Goal: Information Seeking & Learning: Learn about a topic

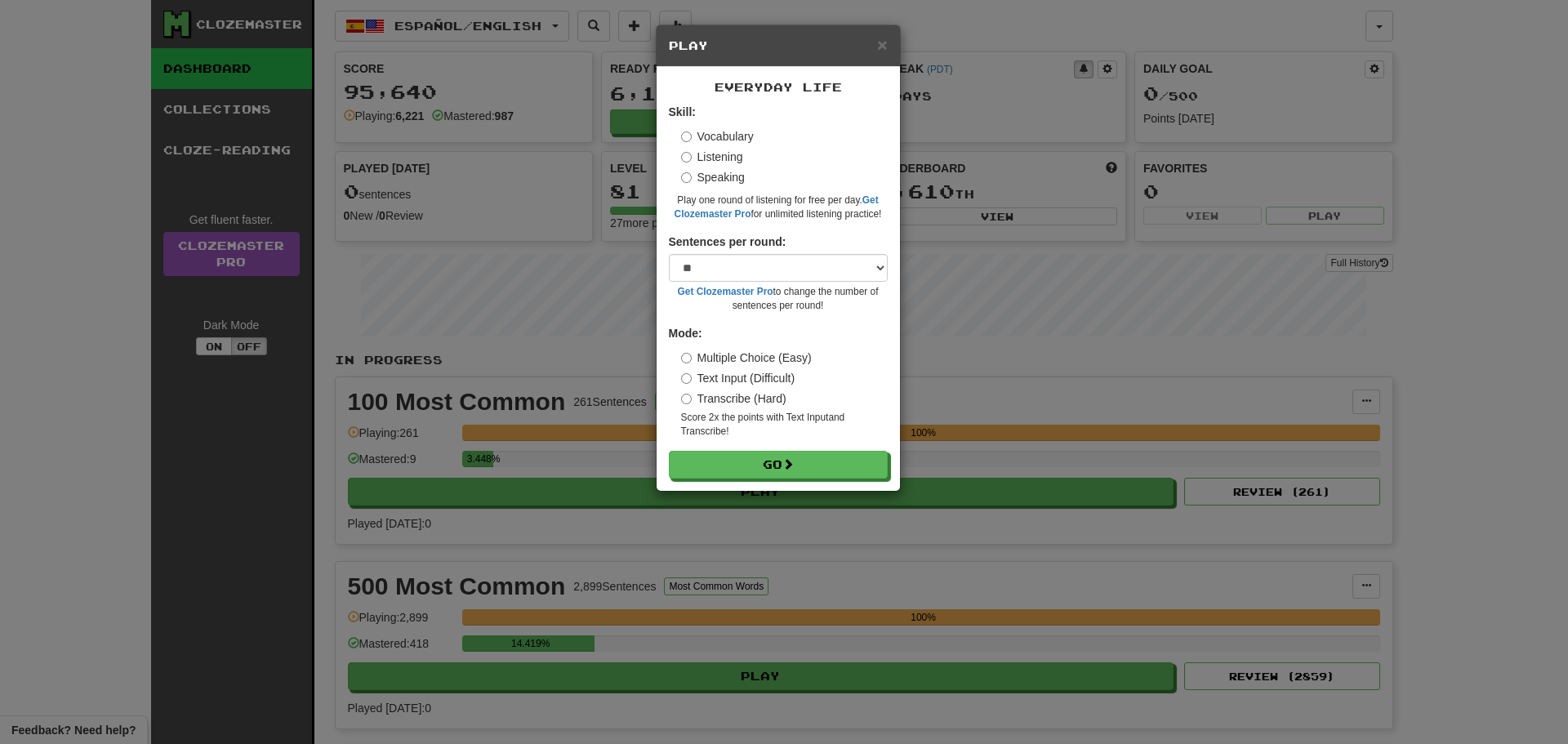
select select "**"
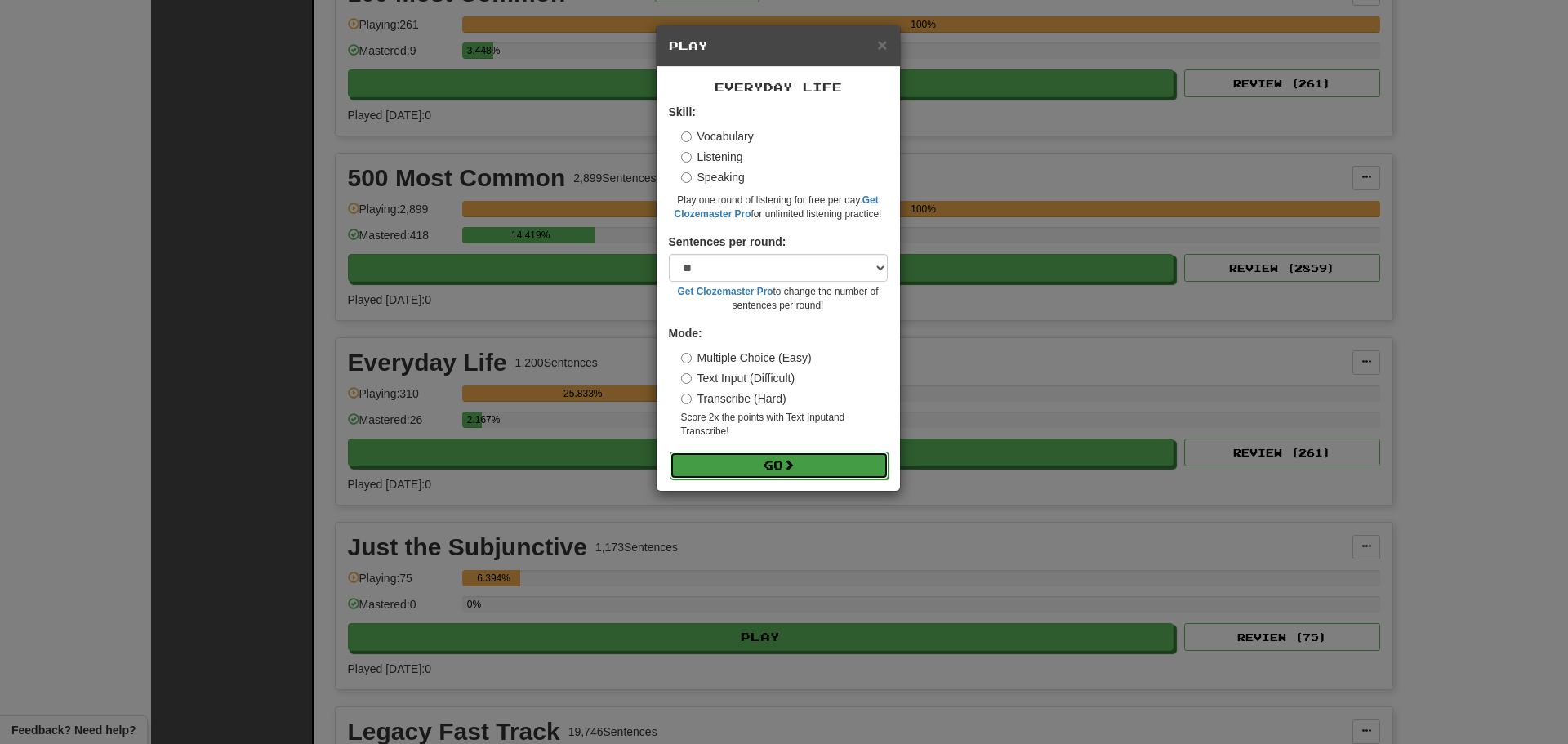
click at [800, 458] on button "Go" at bounding box center [779, 466] width 219 height 28
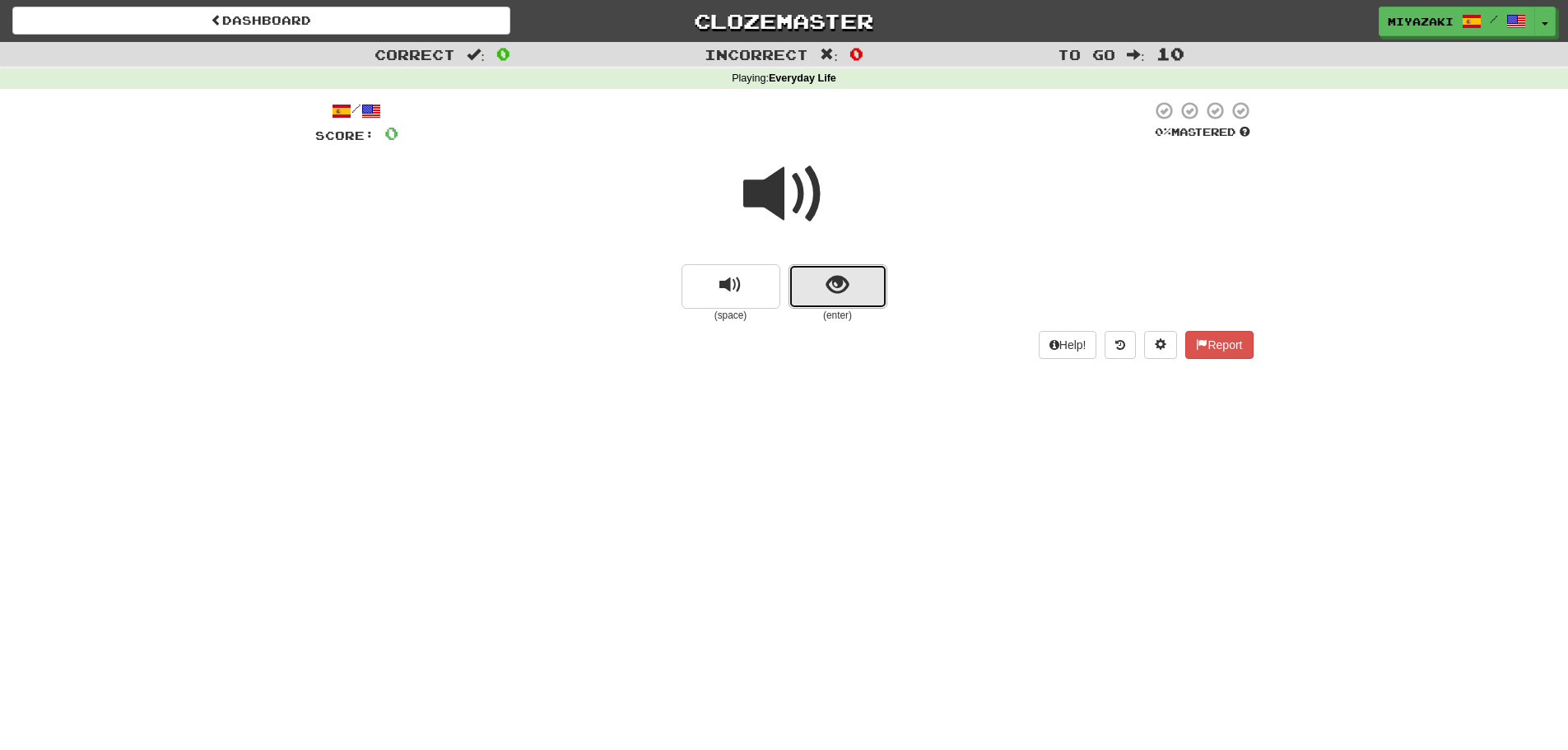
click at [817, 283] on button "show sentence" at bounding box center [837, 287] width 99 height 45
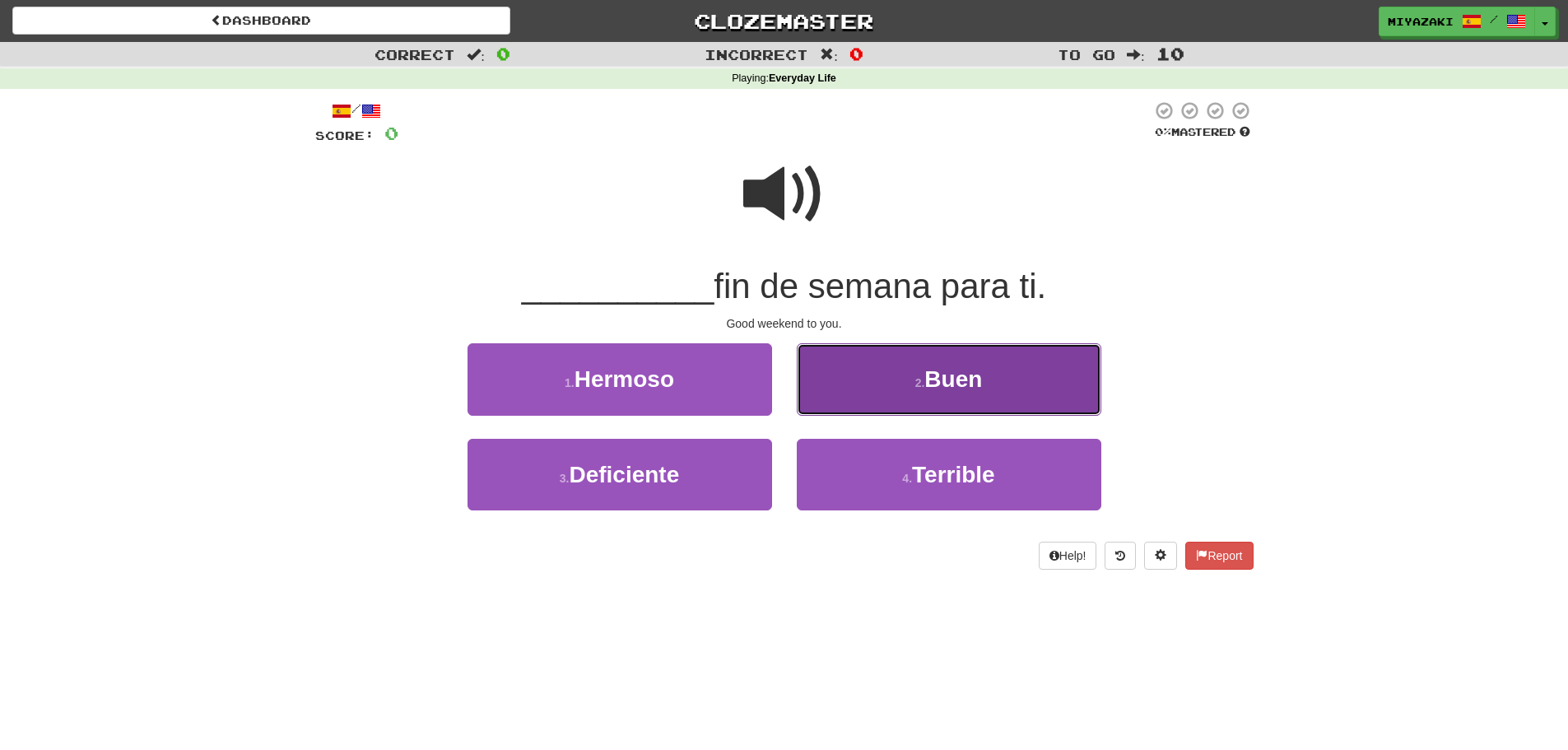
click at [880, 380] on button "2 . Buen" at bounding box center [949, 379] width 305 height 71
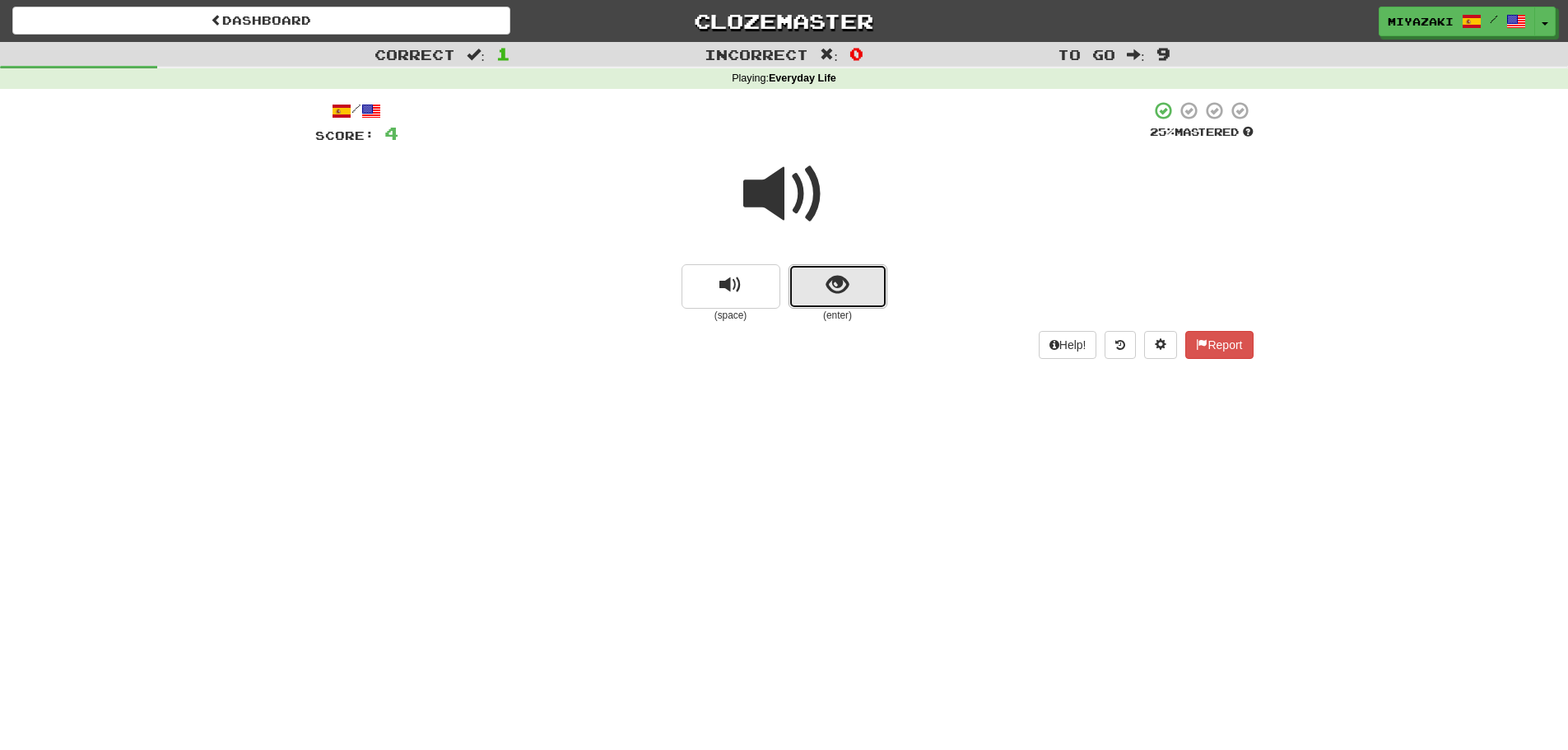
click at [808, 282] on button "show sentence" at bounding box center [837, 287] width 99 height 45
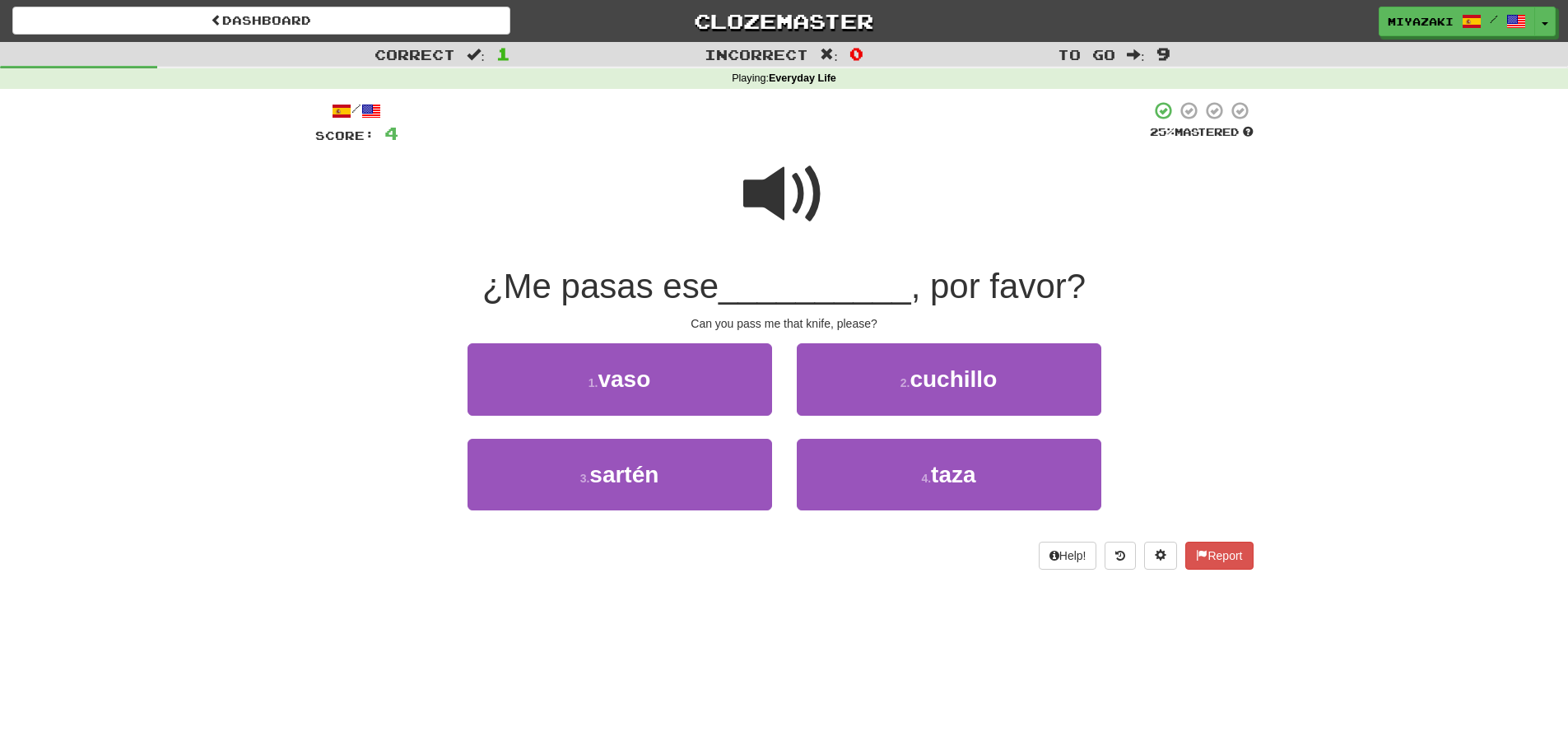
click at [934, 419] on div "2 . cuchillo" at bounding box center [949, 390] width 330 height 94
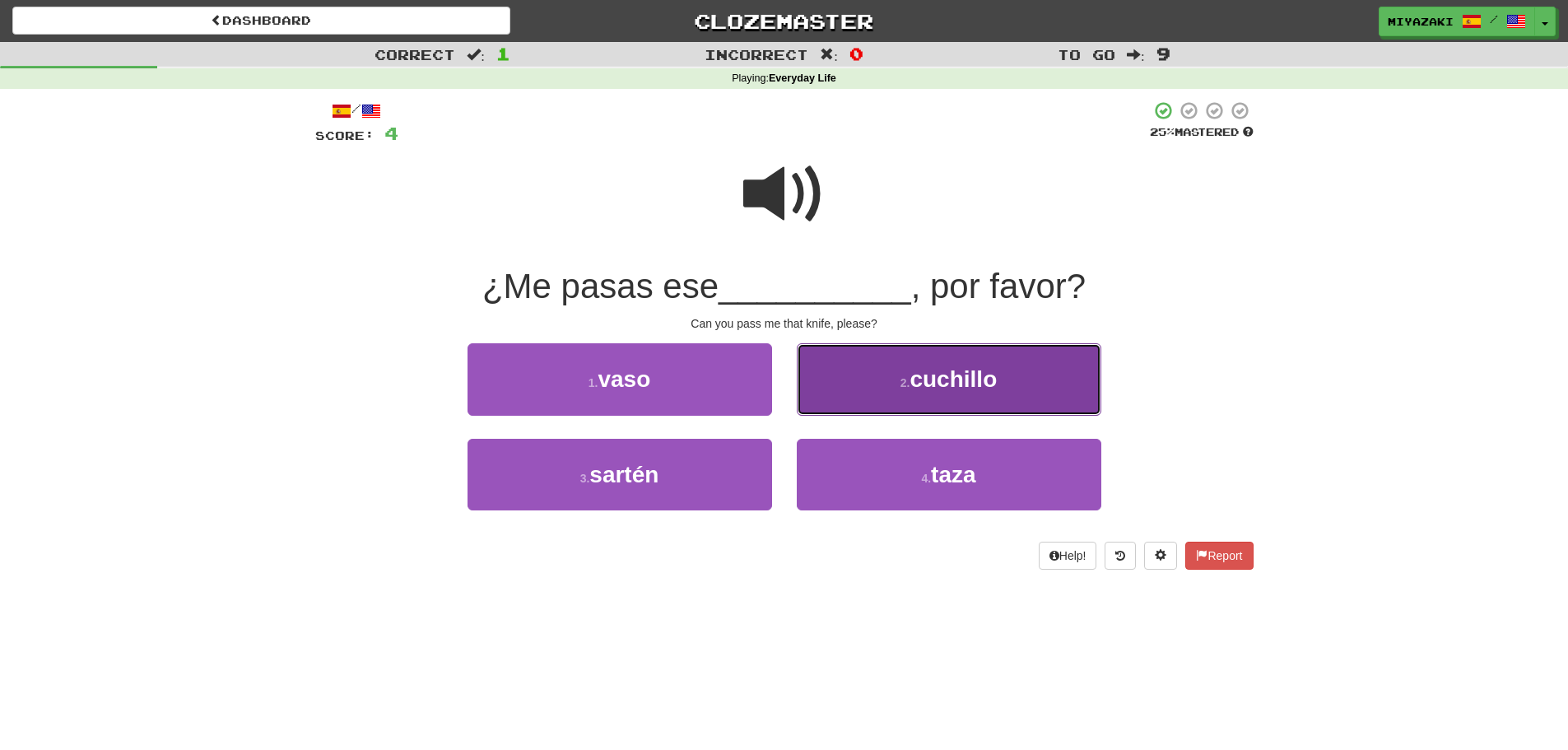
click at [893, 389] on button "2 . cuchillo" at bounding box center [949, 379] width 305 height 71
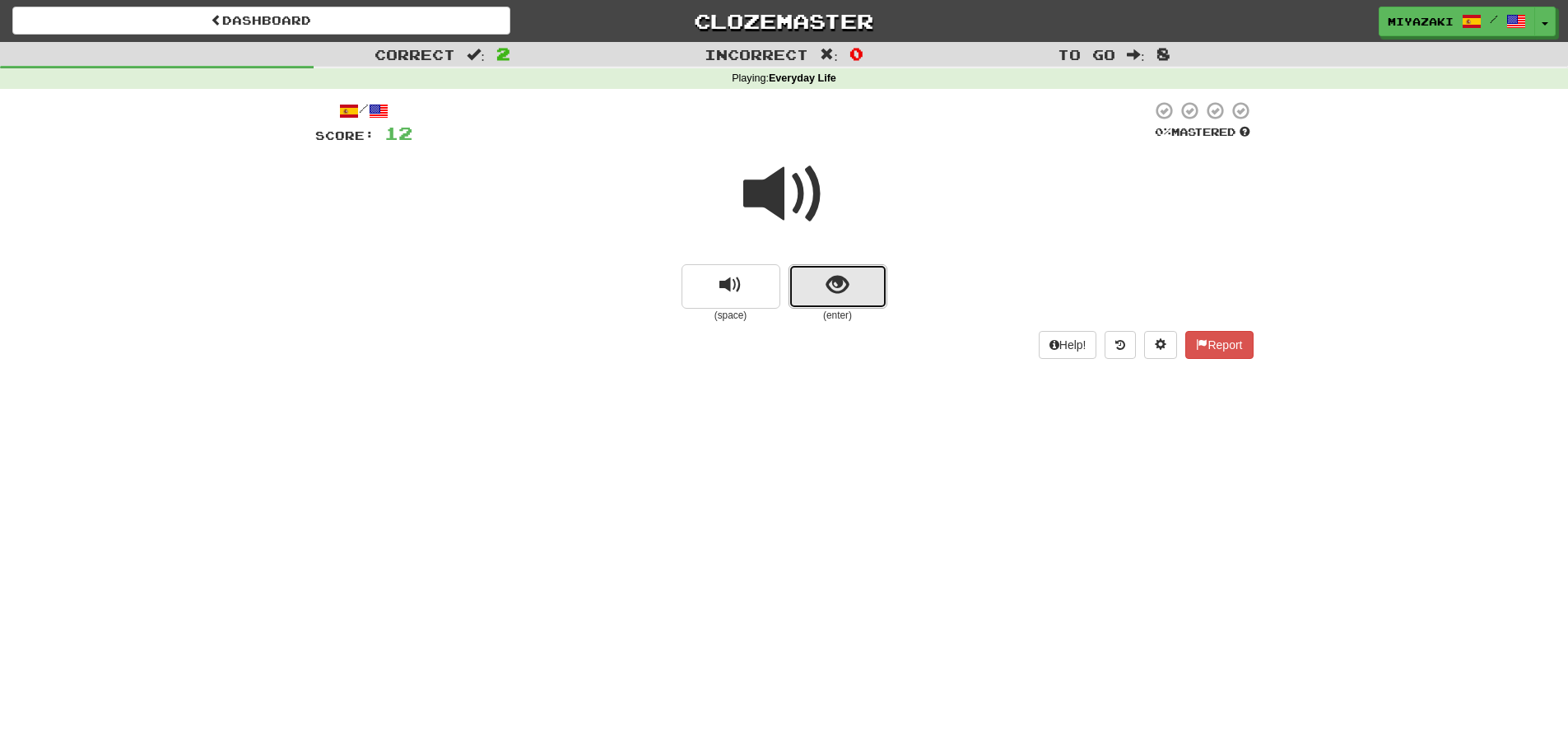
click at [859, 296] on button "show sentence" at bounding box center [837, 287] width 99 height 45
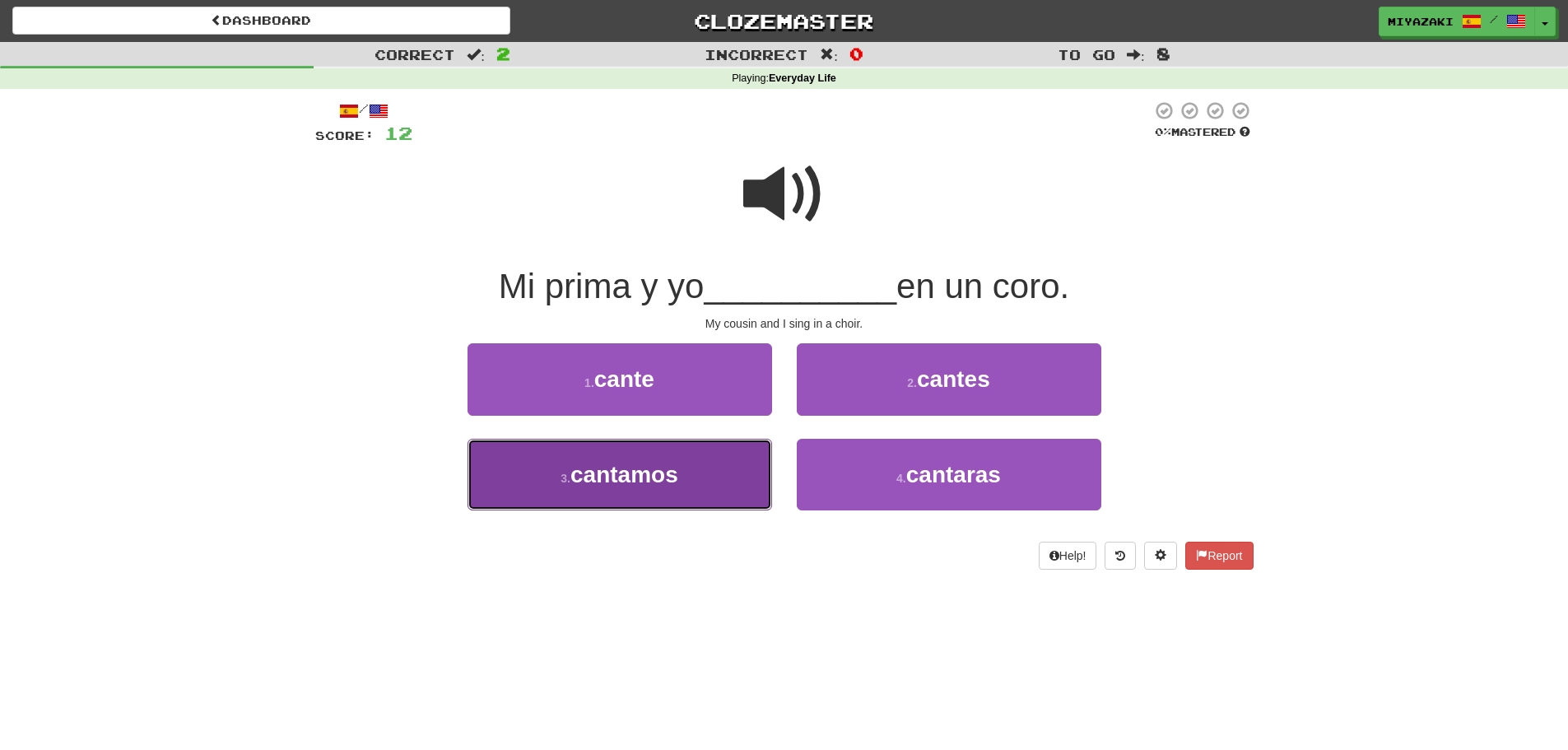
click at [714, 489] on button "3 . cantamos" at bounding box center [620, 475] width 305 height 71
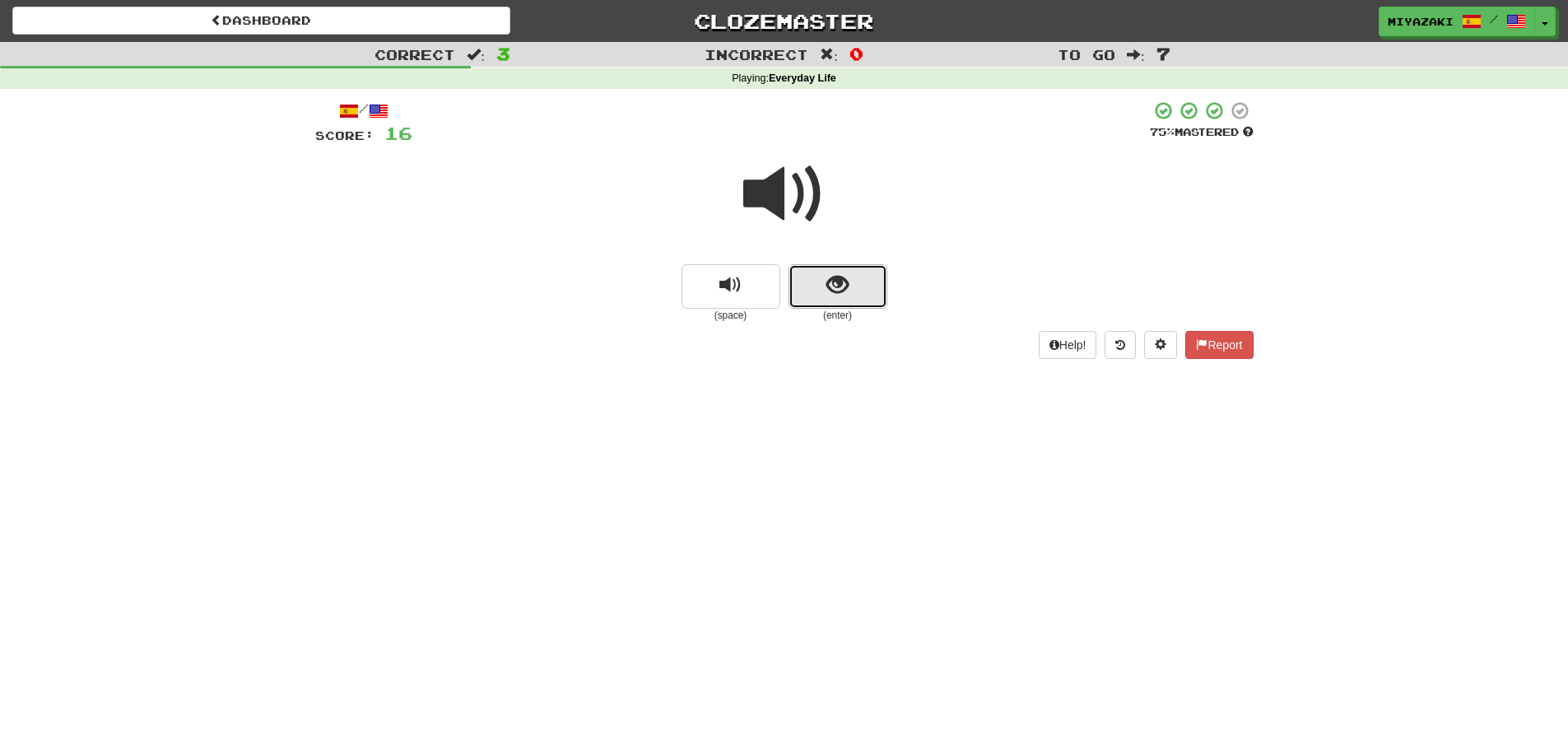
click at [818, 282] on button "show sentence" at bounding box center [837, 287] width 99 height 45
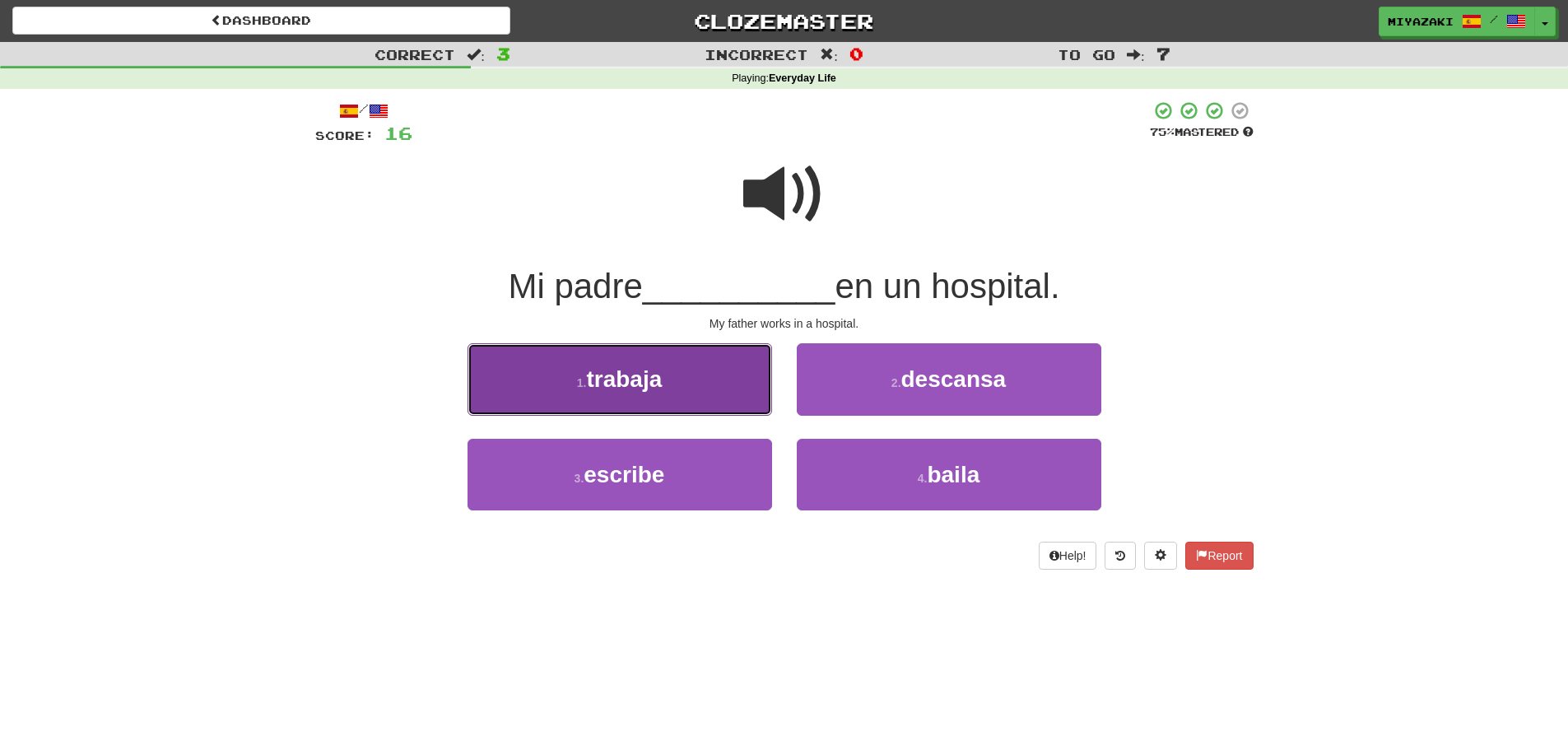
click at [697, 379] on button "1 . trabaja" at bounding box center [620, 379] width 305 height 71
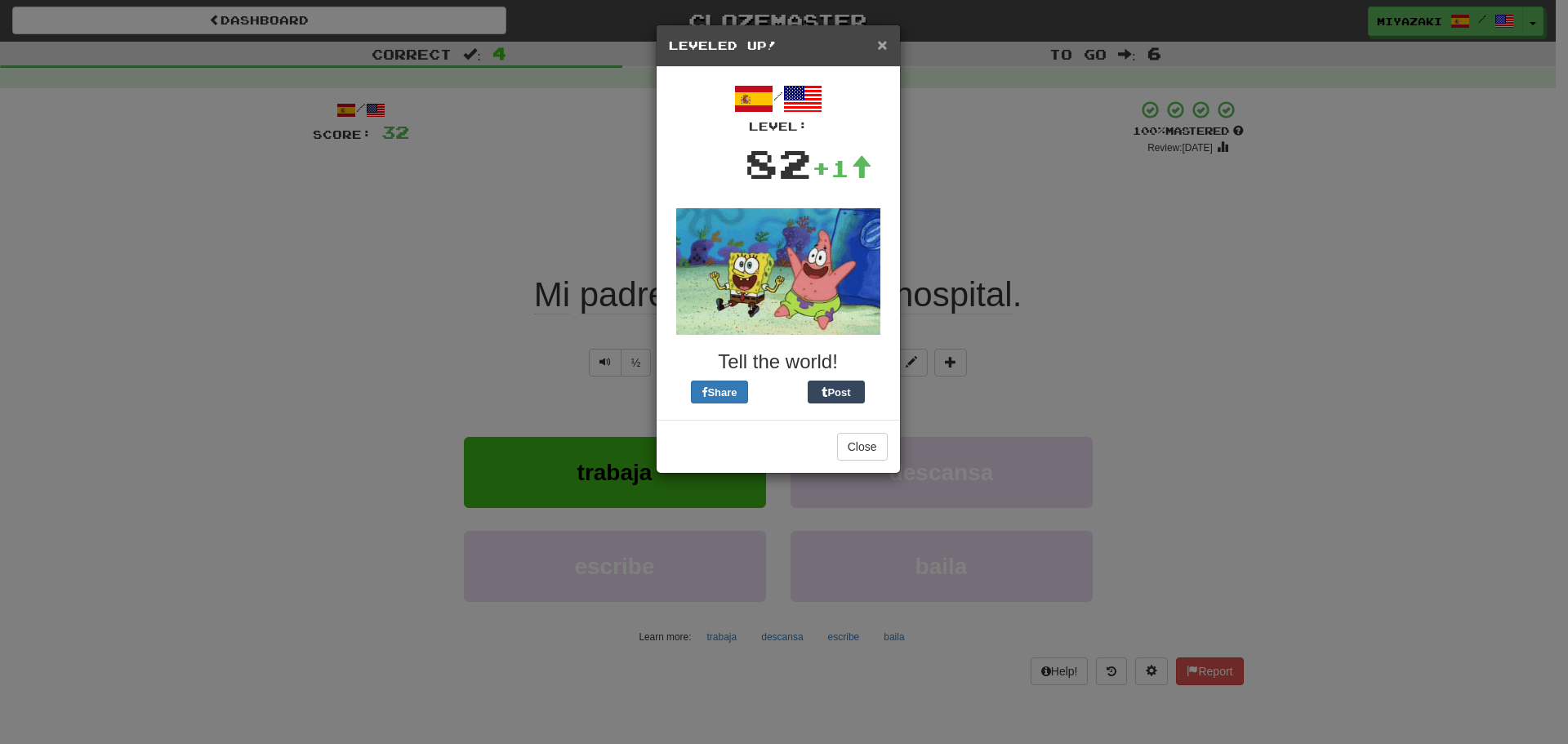
click at [885, 42] on span "×" at bounding box center [882, 44] width 10 height 19
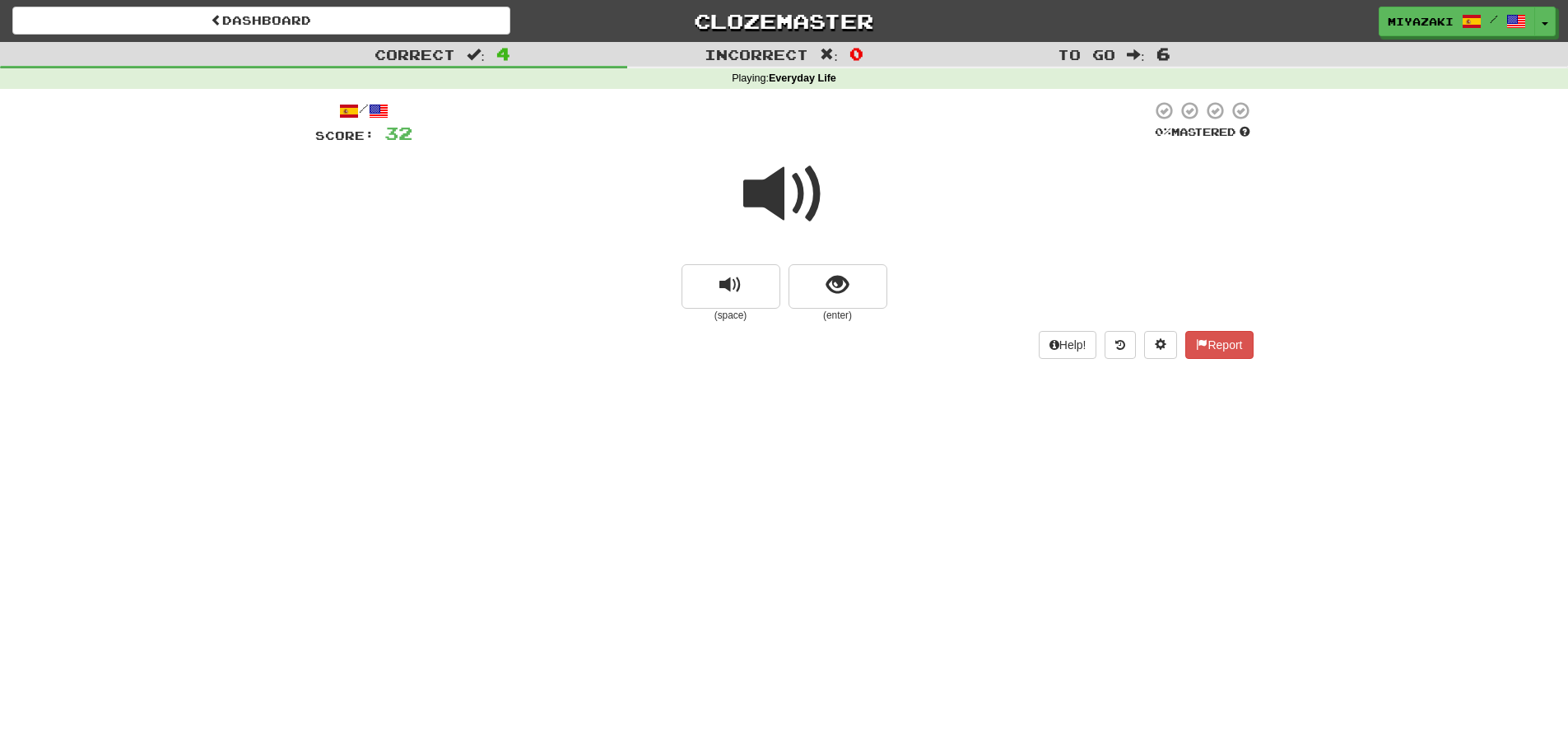
click at [779, 215] on span at bounding box center [784, 194] width 82 height 82
click at [808, 290] on button "show sentence" at bounding box center [837, 287] width 99 height 45
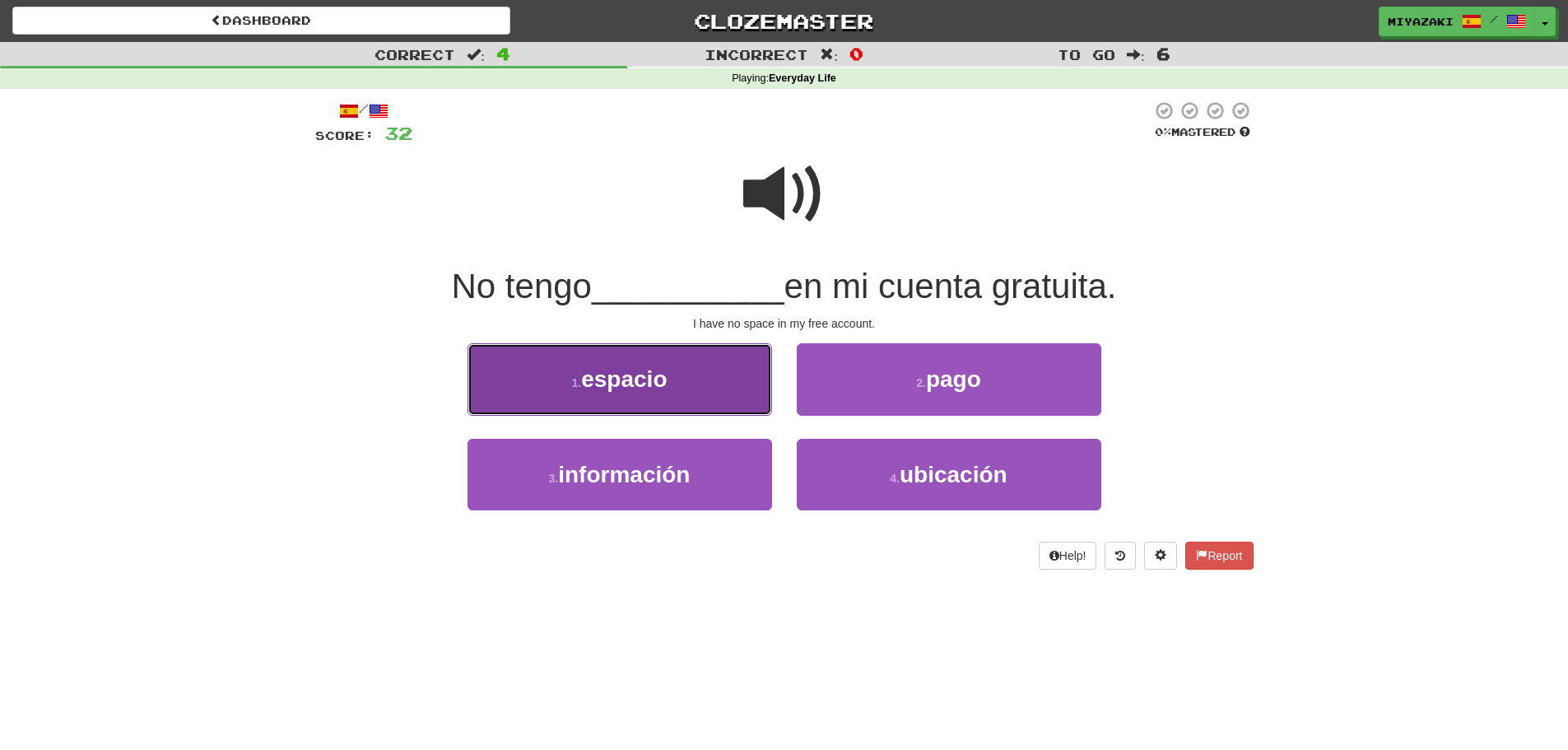
click at [653, 394] on button "1 . espacio" at bounding box center [620, 379] width 305 height 71
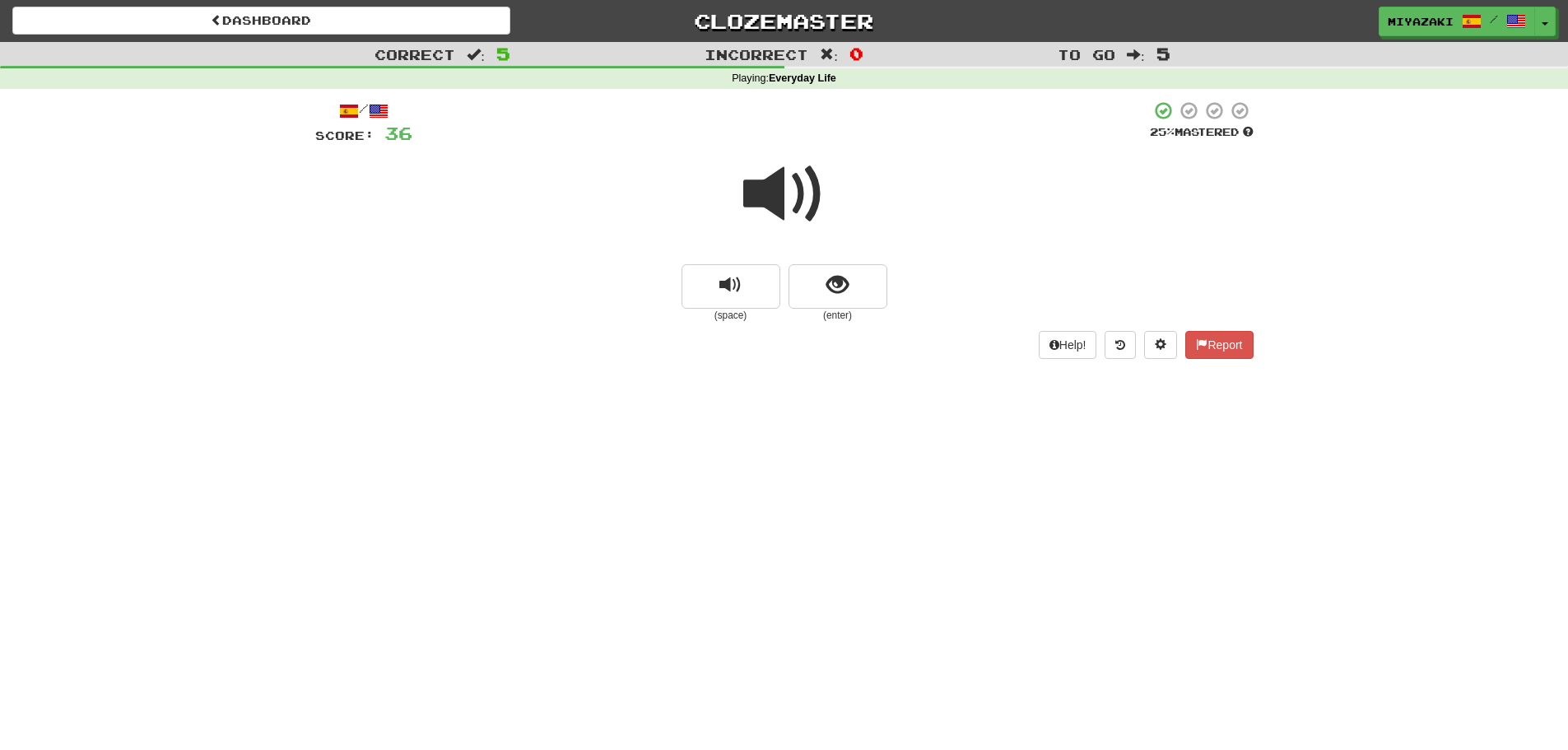
click at [780, 204] on span at bounding box center [784, 194] width 82 height 82
click at [853, 294] on button "show sentence" at bounding box center [837, 287] width 99 height 45
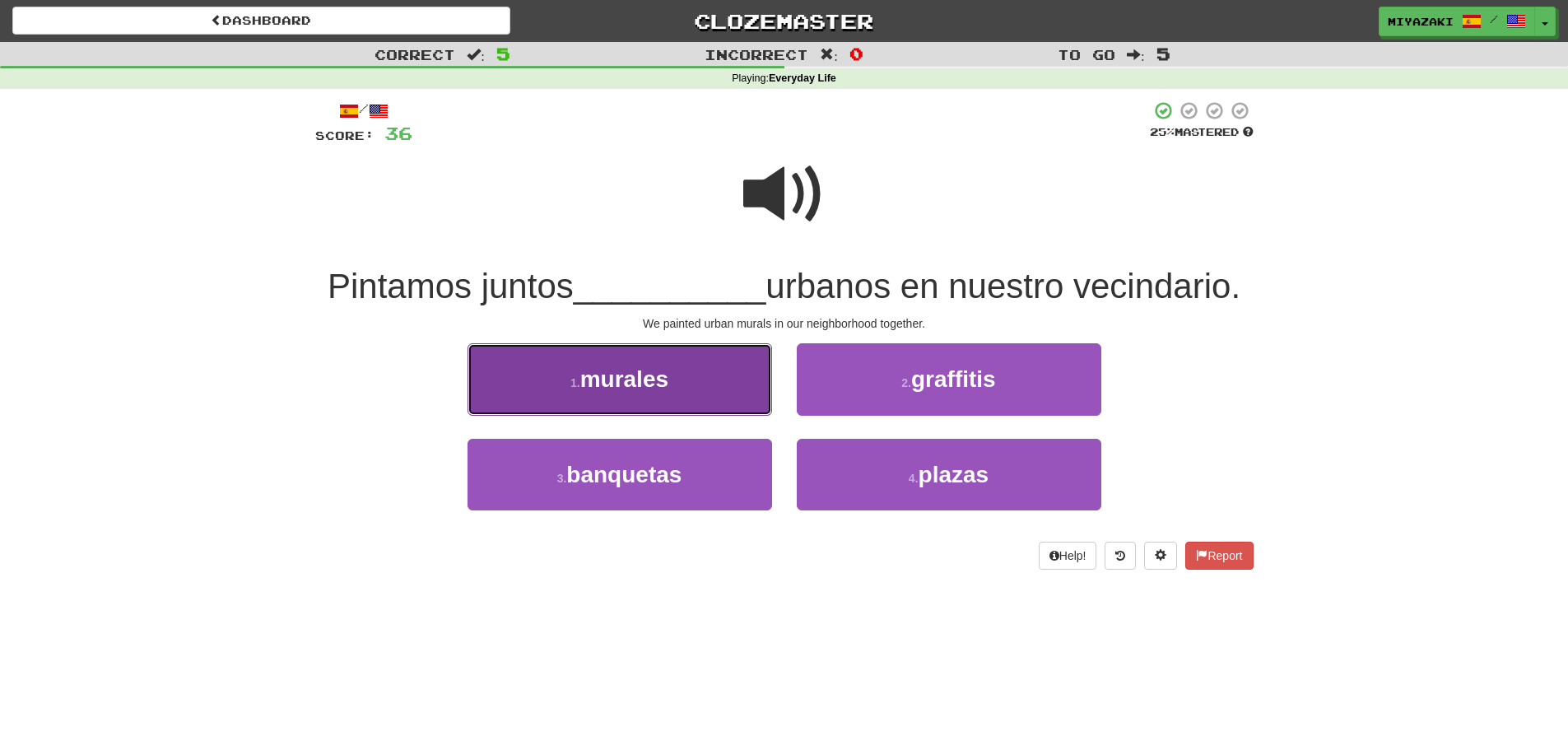
click at [668, 369] on span "murales" at bounding box center [625, 379] width 88 height 26
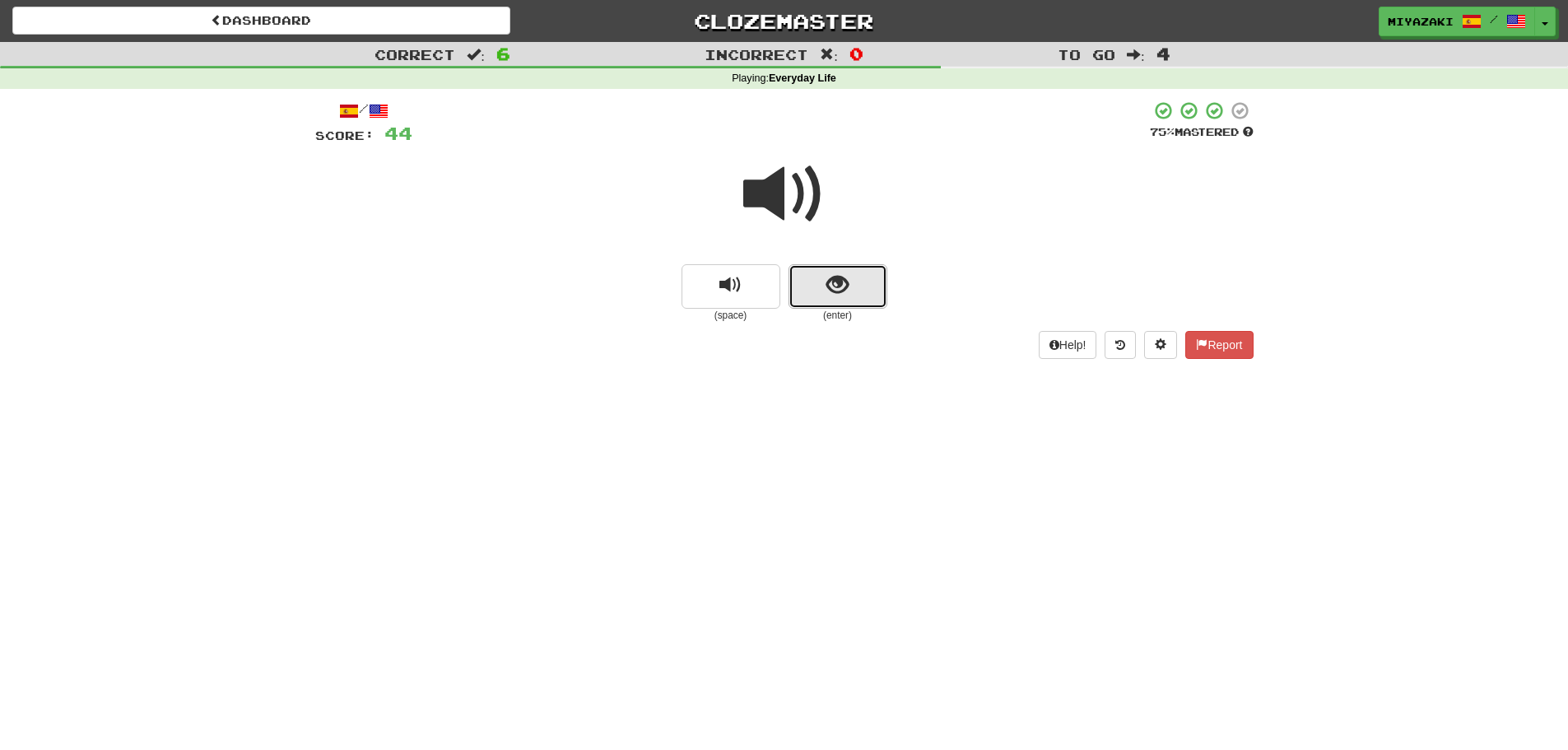
click at [809, 287] on button "show sentence" at bounding box center [837, 287] width 99 height 45
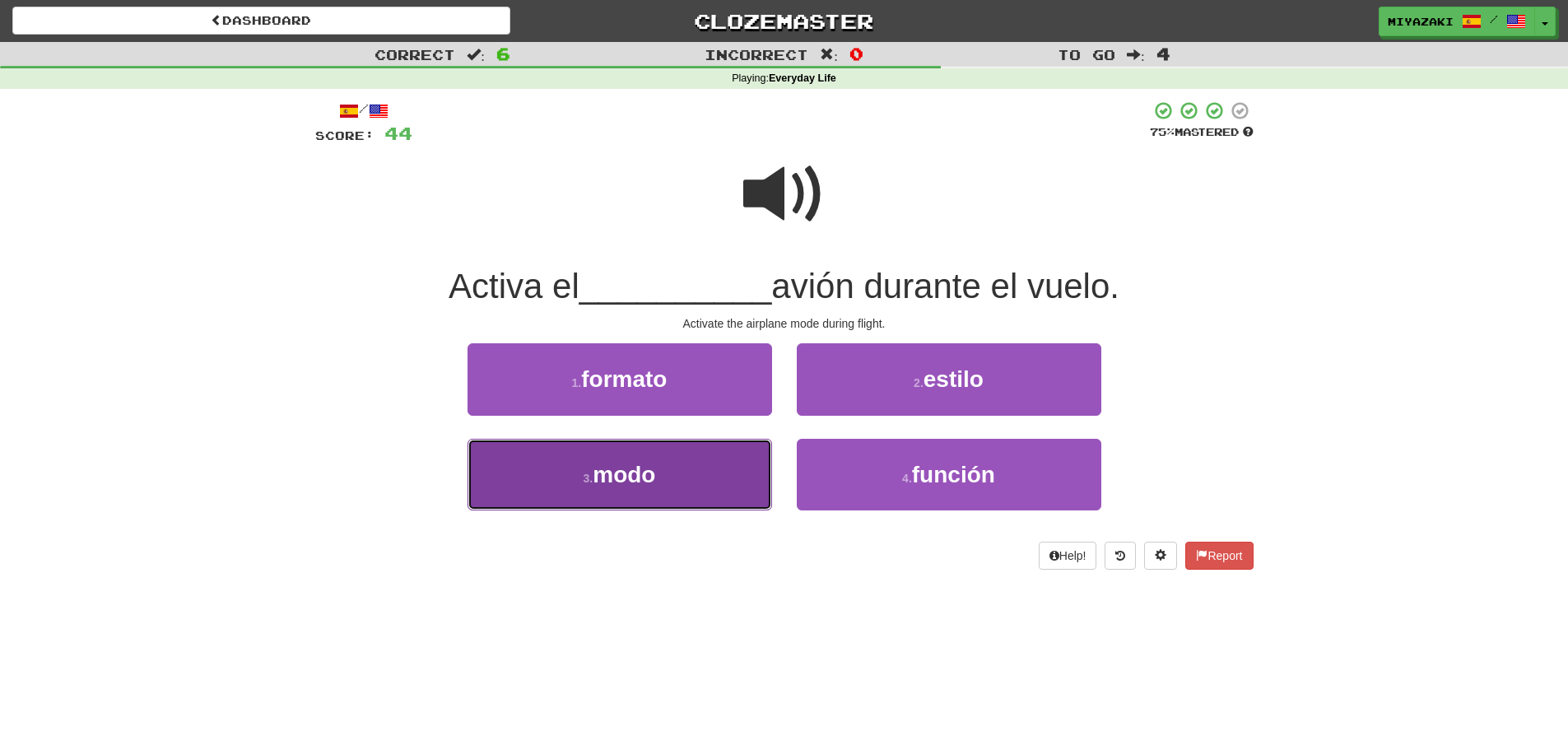
click at [634, 497] on button "3 . modo" at bounding box center [620, 475] width 305 height 71
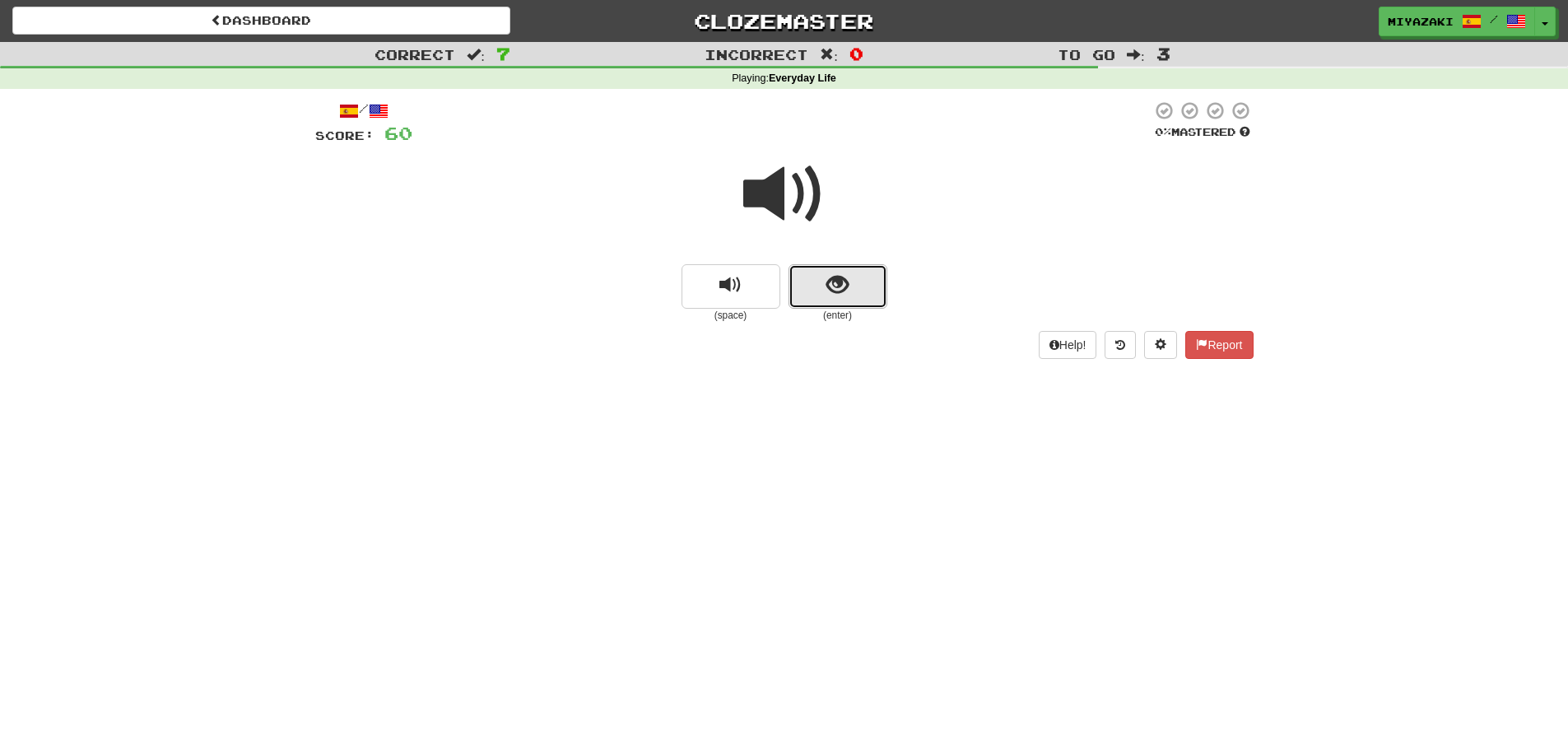
click at [828, 293] on span "show sentence" at bounding box center [837, 285] width 22 height 22
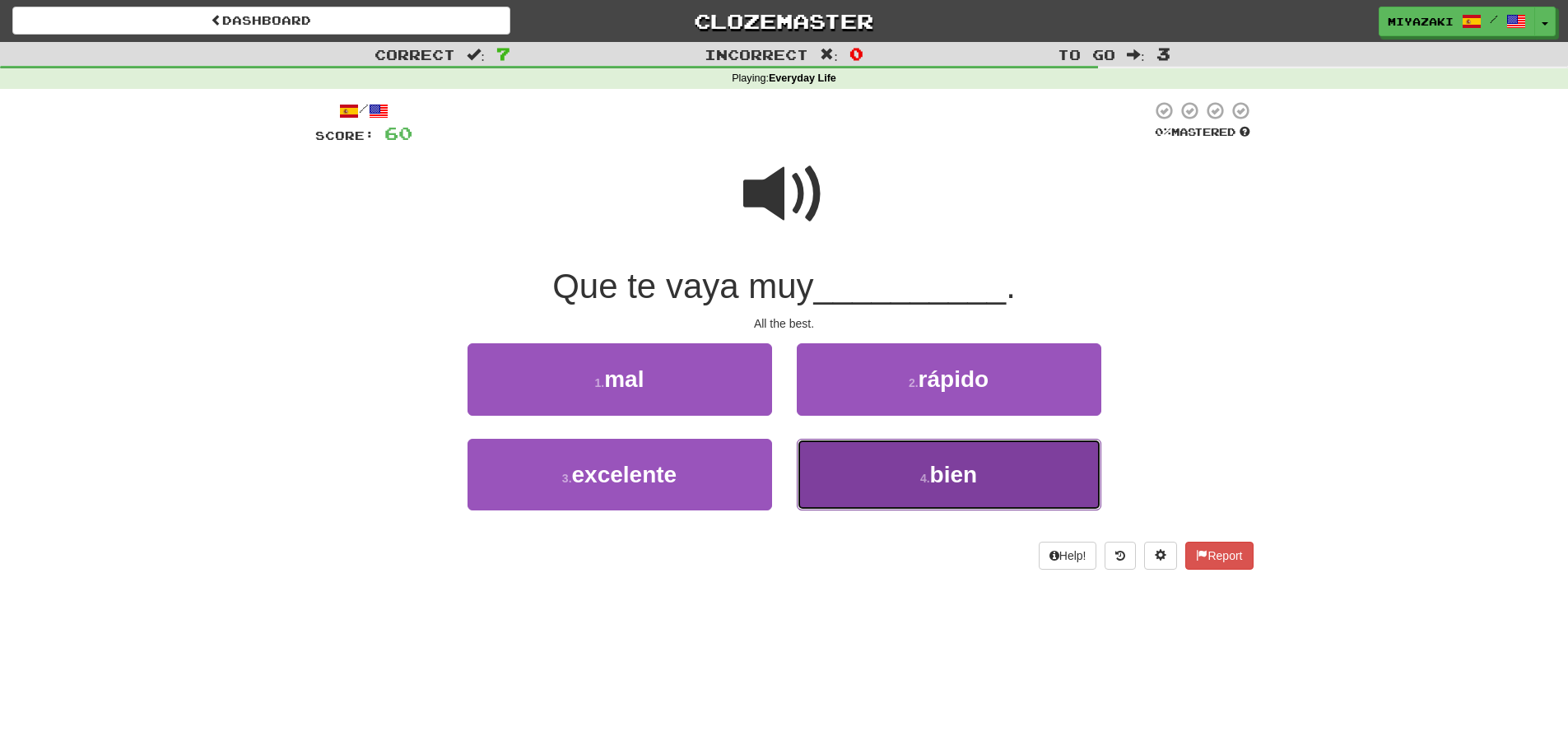
click at [903, 487] on button "4 . bien" at bounding box center [949, 475] width 305 height 71
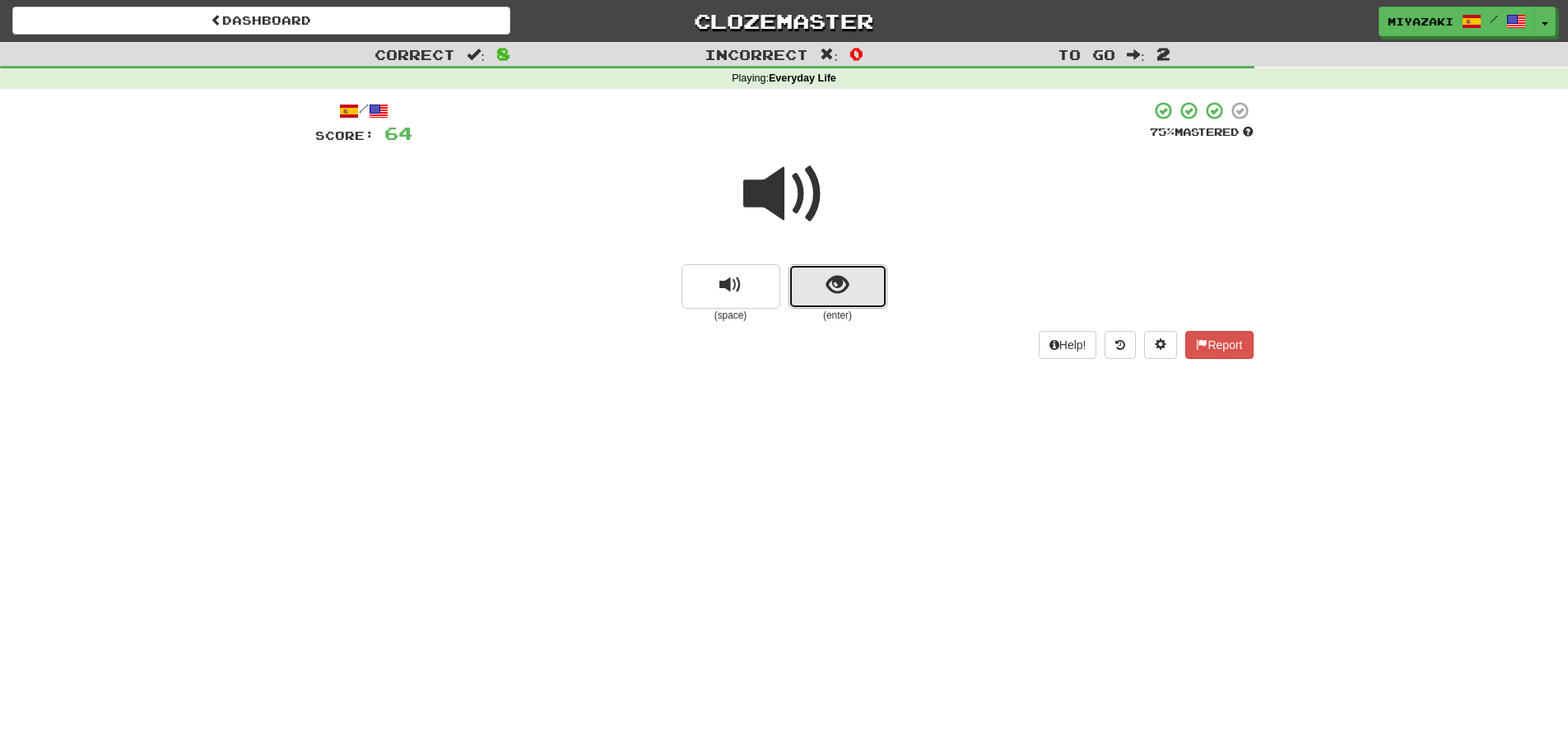
click at [822, 290] on button "show sentence" at bounding box center [837, 287] width 99 height 45
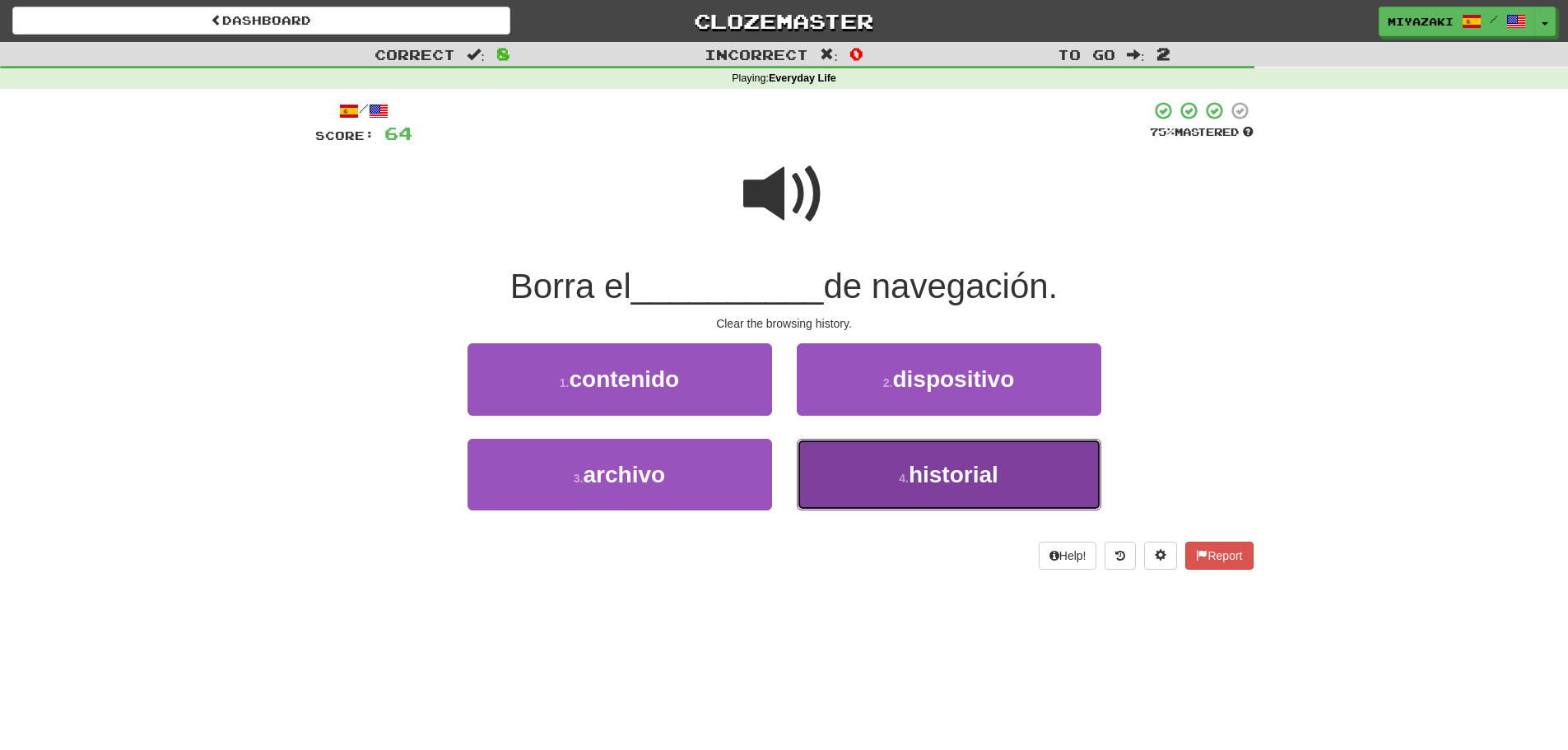
click at [906, 485] on button "4 . historial" at bounding box center [949, 475] width 305 height 71
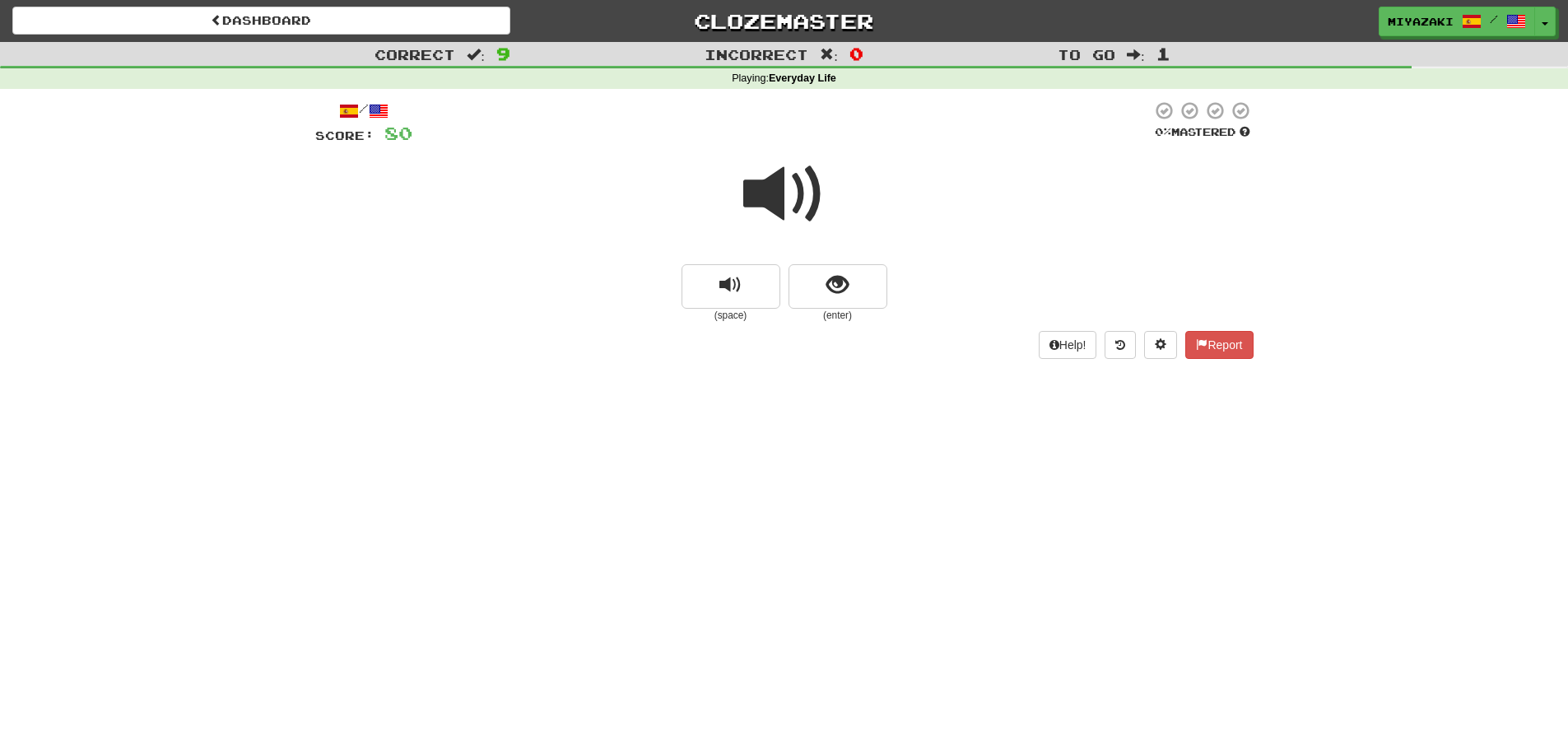
click at [779, 180] on span at bounding box center [784, 194] width 82 height 82
click at [829, 296] on span "show sentence" at bounding box center [837, 285] width 22 height 22
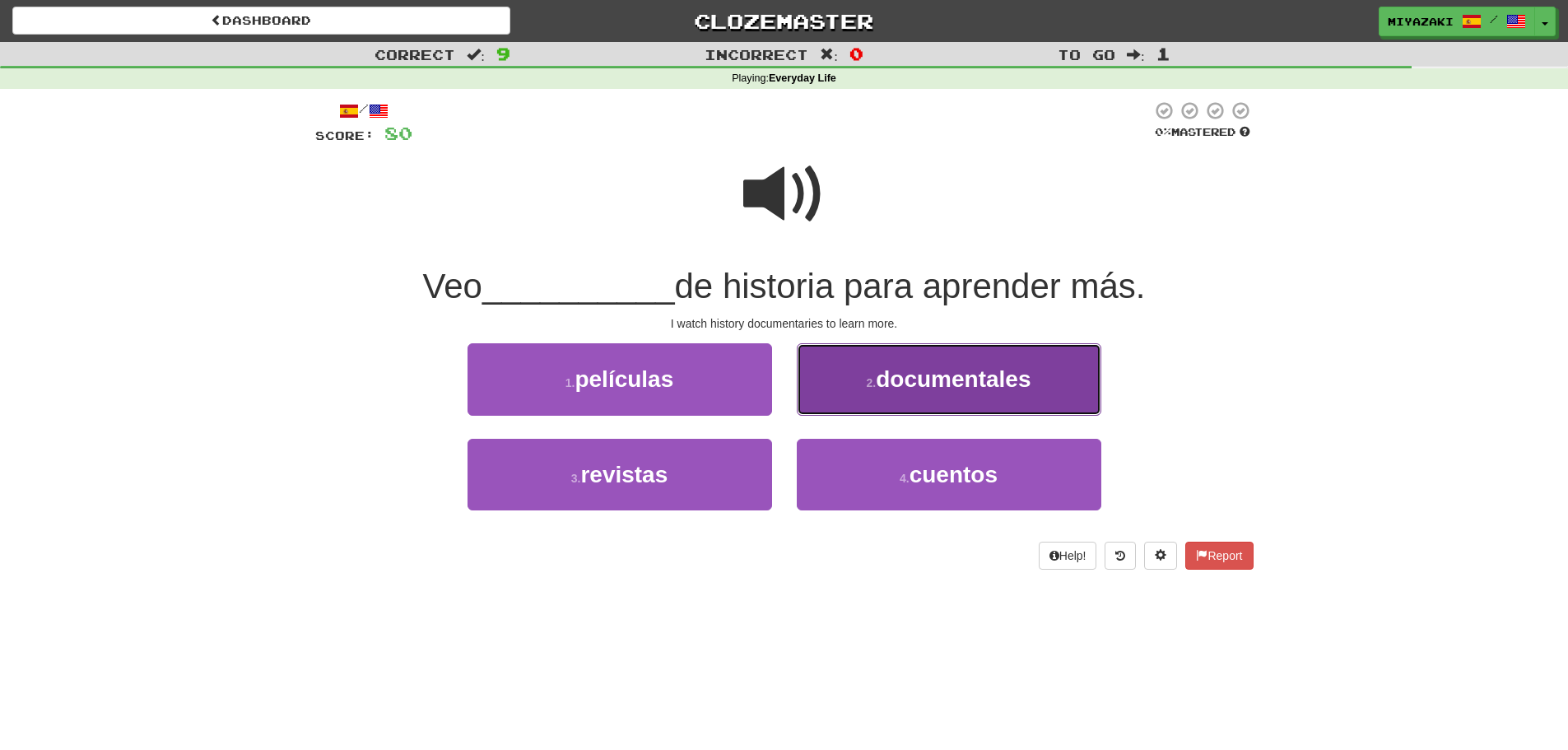
click at [843, 376] on button "2 . documentales" at bounding box center [949, 379] width 305 height 71
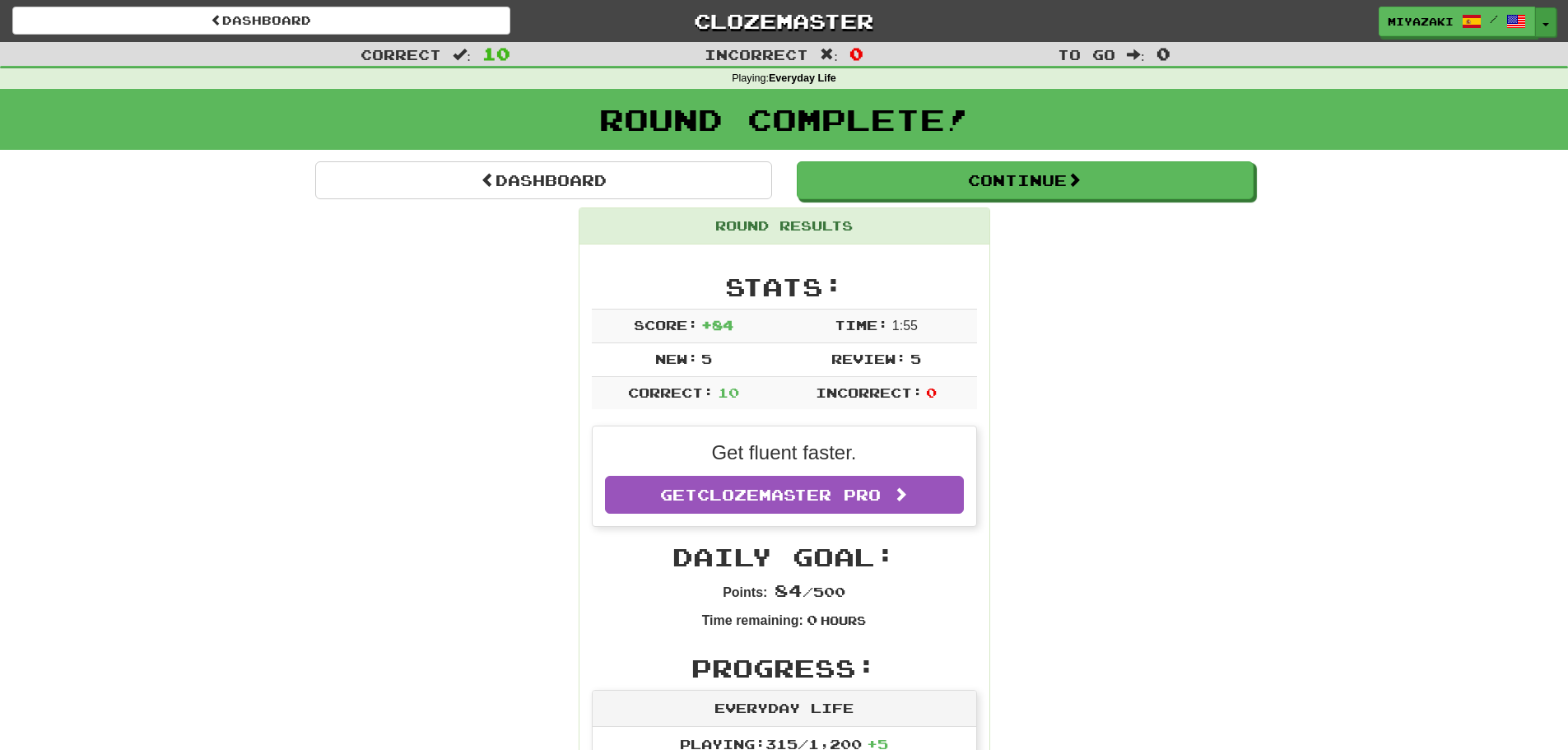
click at [1551, 33] on button "Toggle Dropdown" at bounding box center [1546, 22] width 22 height 30
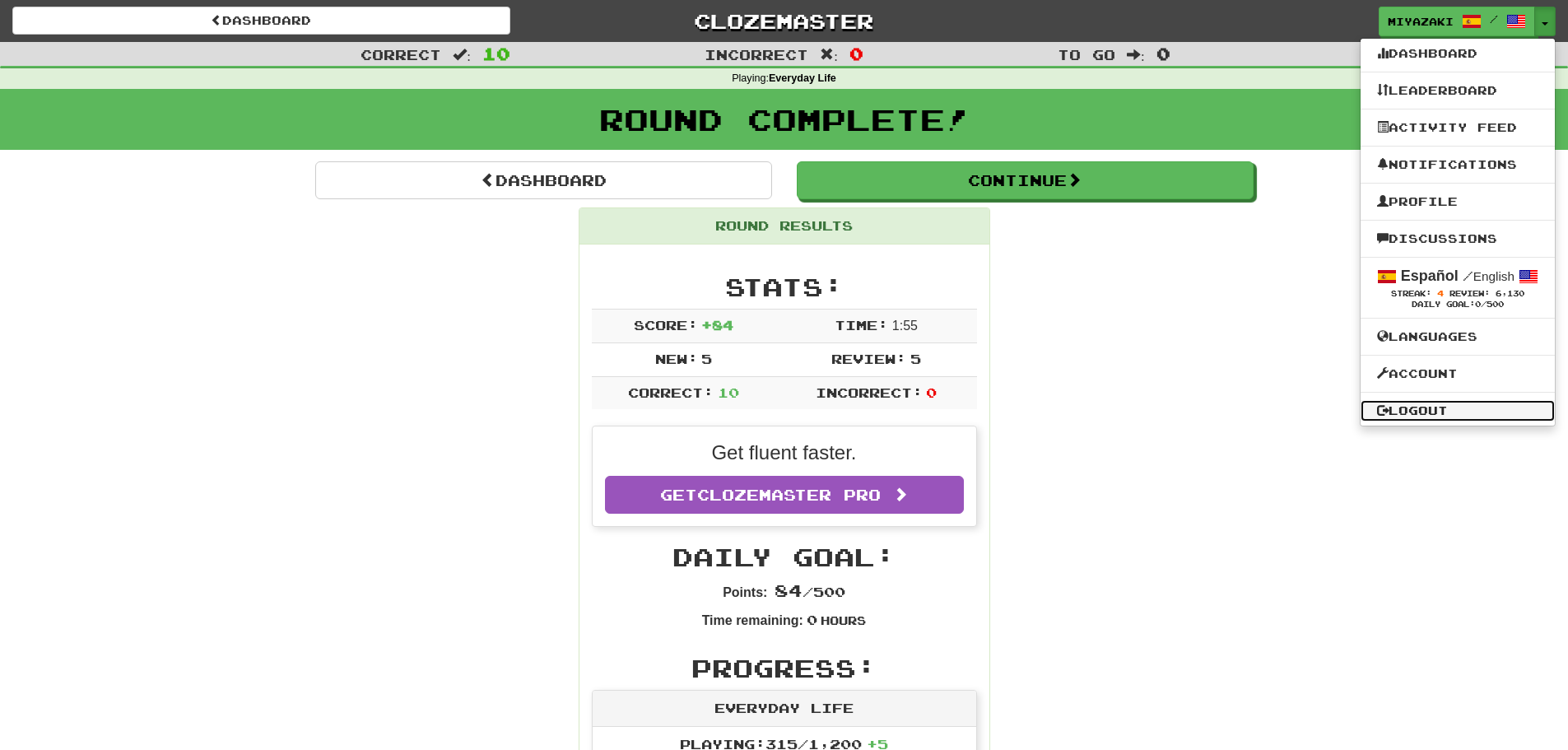
click at [1399, 409] on link "Logout" at bounding box center [1458, 411] width 195 height 22
